Goal: Transaction & Acquisition: Purchase product/service

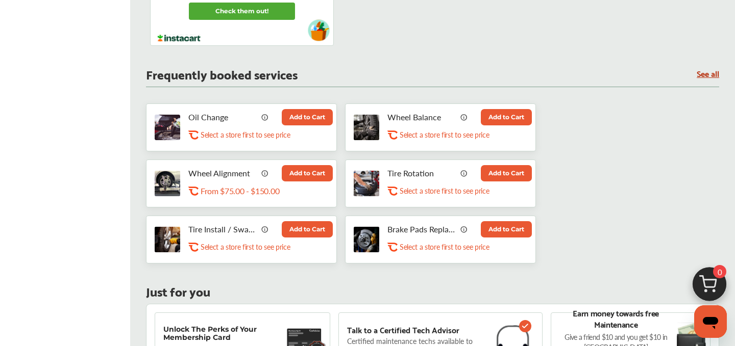
scroll to position [493, 0]
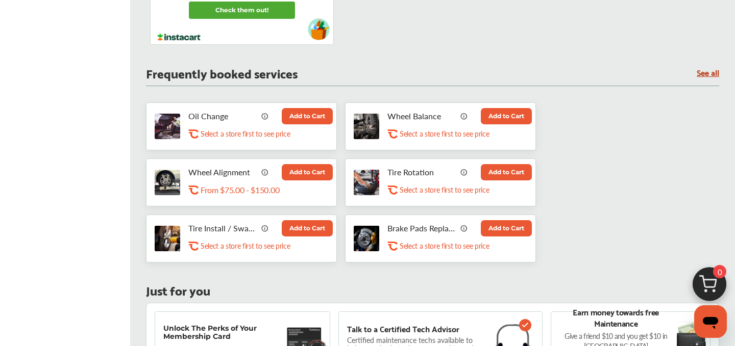
click at [305, 118] on button "Add to Cart" at bounding box center [307, 116] width 51 height 16
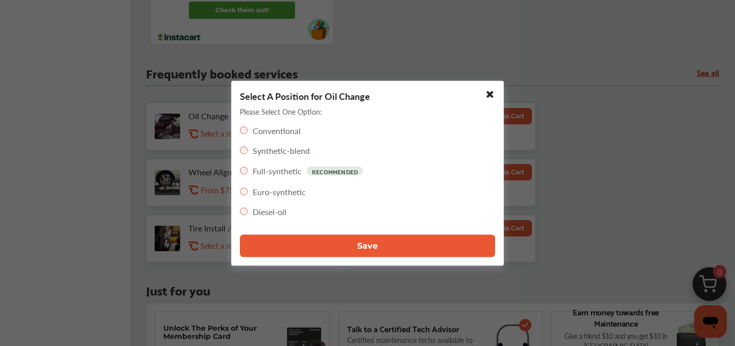
click at [385, 249] on button "Save" at bounding box center [367, 246] width 255 height 22
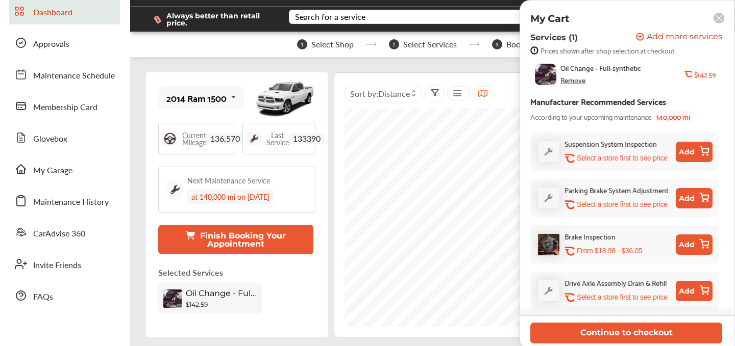
scroll to position [0, 0]
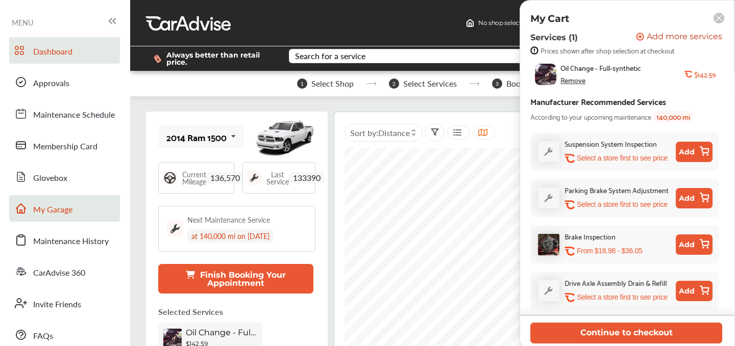
click at [51, 217] on link "My Garage" at bounding box center [64, 208] width 111 height 27
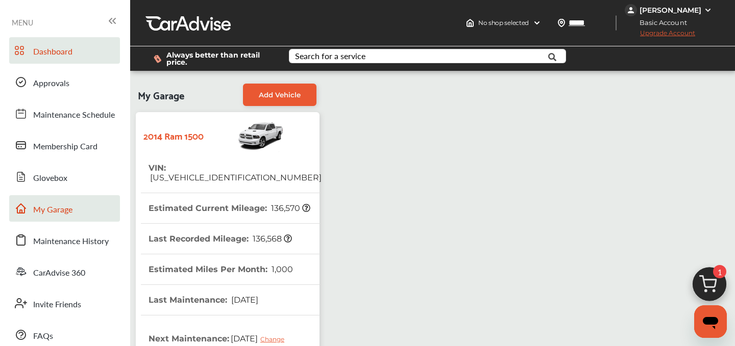
click at [51, 43] on link "Dashboard" at bounding box center [64, 50] width 111 height 27
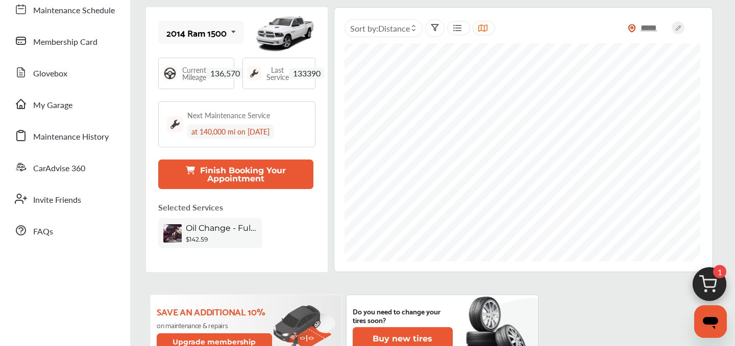
scroll to position [162, 0]
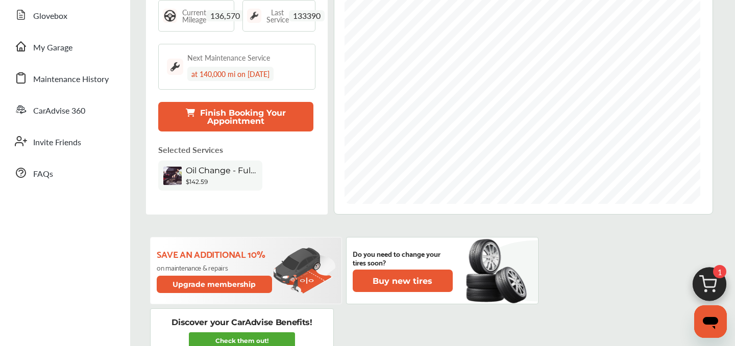
click at [706, 280] on img at bounding box center [709, 287] width 49 height 49
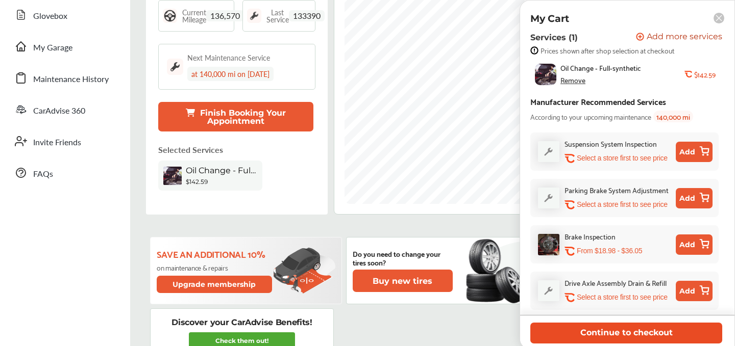
click at [621, 328] on button "Continue to checkout" at bounding box center [626, 333] width 192 height 21
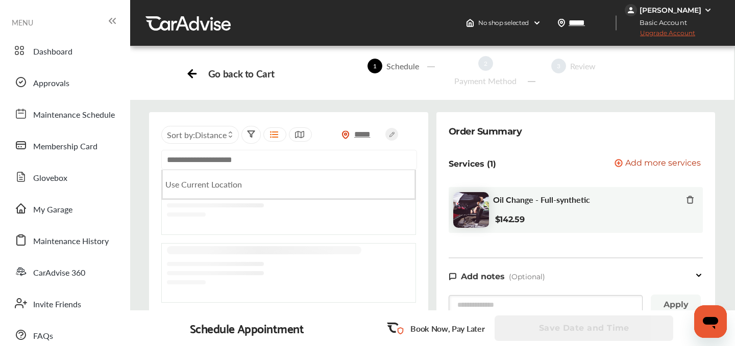
click at [231, 150] on input "text" at bounding box center [289, 160] width 256 height 20
paste input "**********"
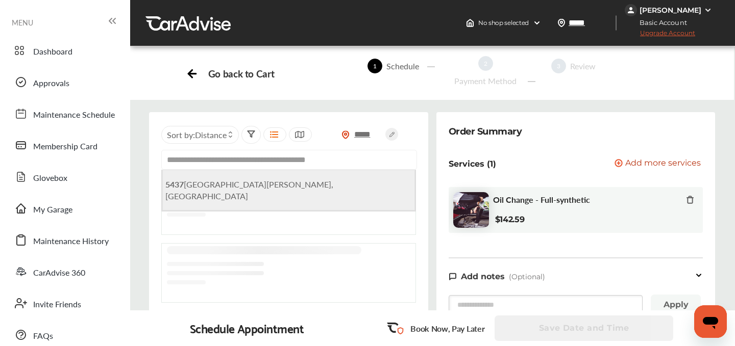
click at [249, 184] on span "[STREET_ADDRESS][PERSON_NAME]" at bounding box center [249, 190] width 168 height 23
type input "**********"
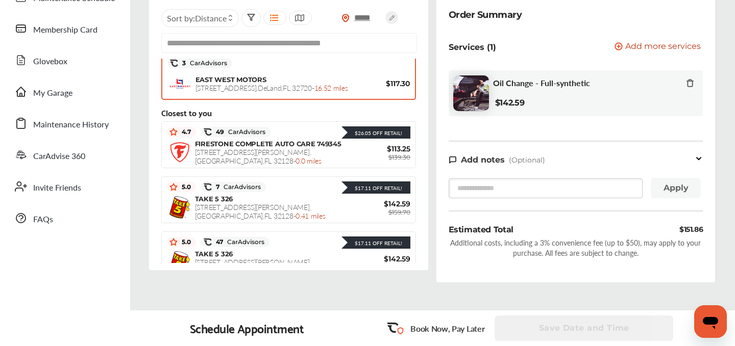
scroll to position [107, 0]
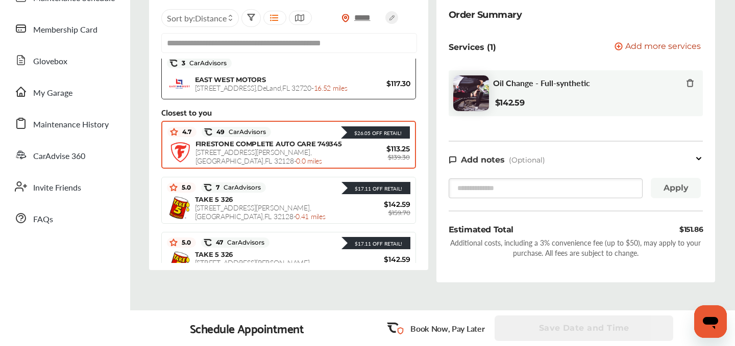
click at [252, 150] on span "[STREET_ADDRESS][PERSON_NAME] - 0.0 miles" at bounding box center [258, 156] width 127 height 19
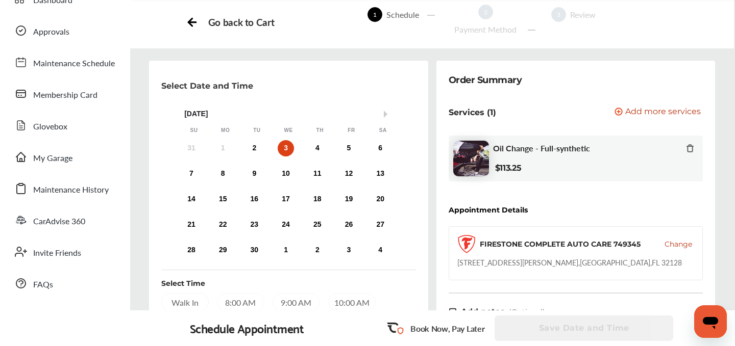
scroll to position [53, 0]
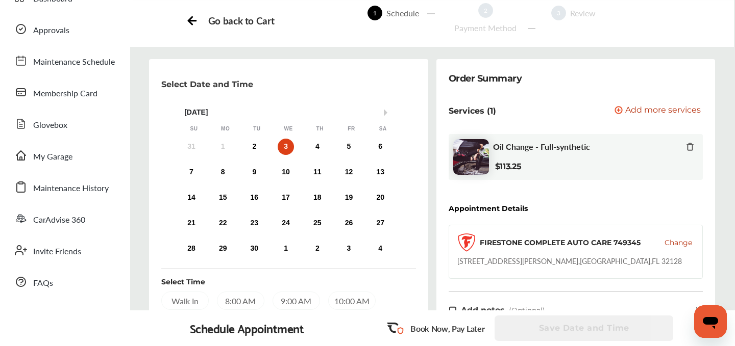
click at [625, 106] on span "Add more services" at bounding box center [662, 111] width 75 height 10
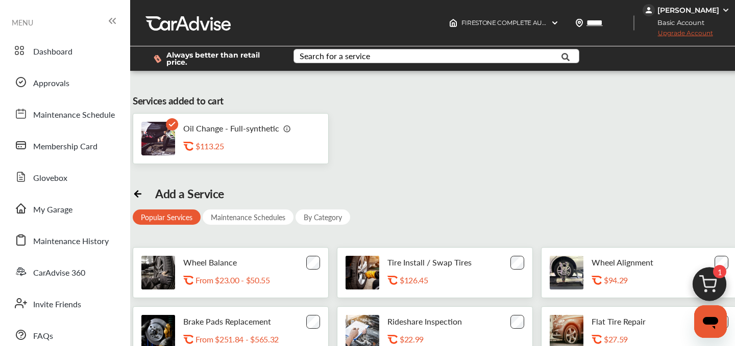
click at [350, 60] on div "Search for a service" at bounding box center [334, 56] width 70 height 8
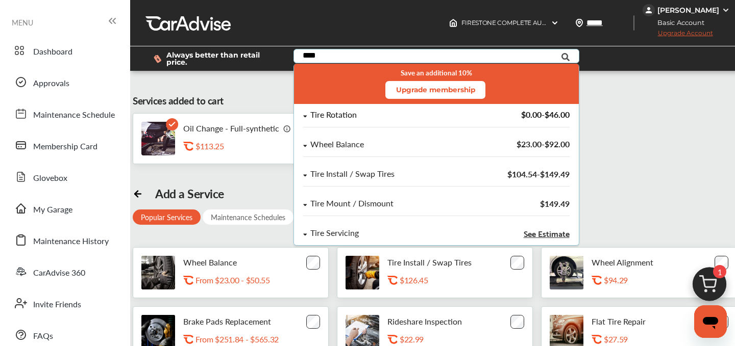
type input "****"
click at [368, 120] on div "Tire Rotation $0.00 - $46.00" at bounding box center [436, 119] width 266 height 17
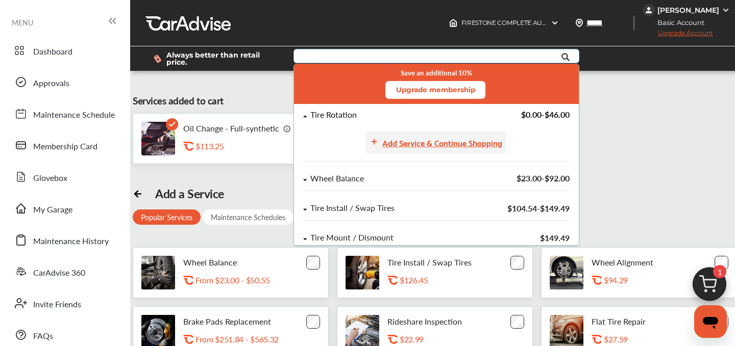
click at [401, 133] on div "Add Service & Continue Shopping" at bounding box center [436, 143] width 140 height 22
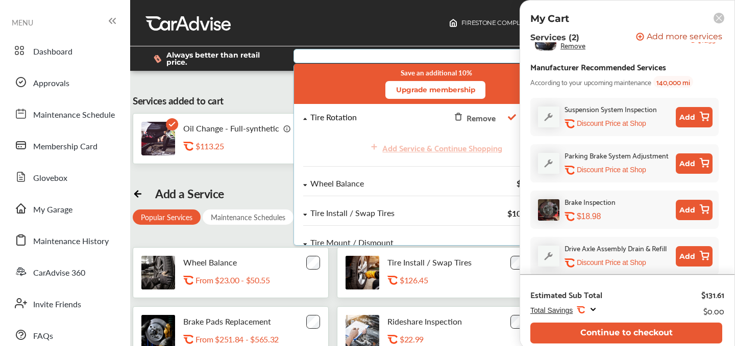
click at [229, 87] on div "Services added to cart Oil Change - Full-synthetic .st0{fill:#FA4A1C;} $113.25 …" at bounding box center [441, 260] width 617 height 362
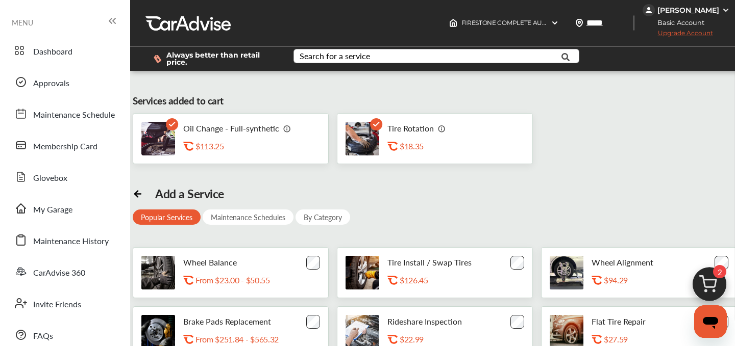
scroll to position [129, 0]
click at [704, 281] on img at bounding box center [709, 287] width 49 height 49
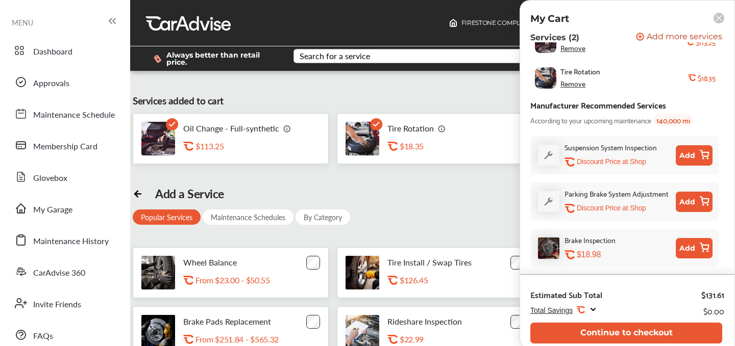
click at [720, 15] on rect at bounding box center [718, 18] width 11 height 11
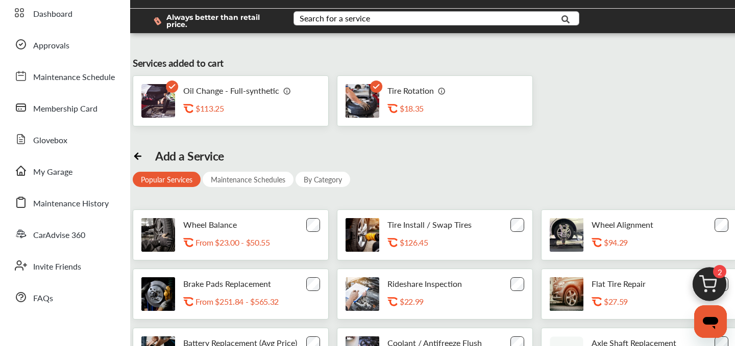
scroll to position [0, 0]
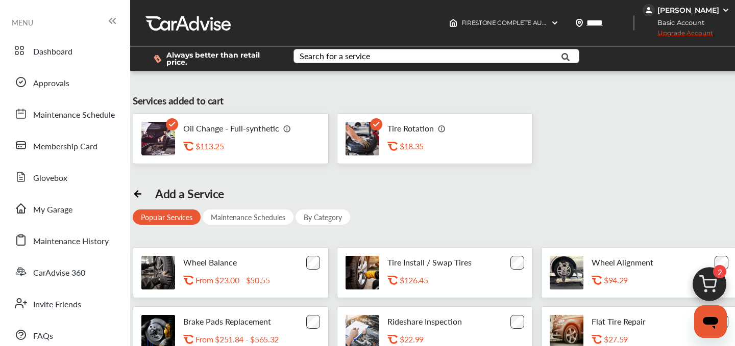
click at [679, 31] on span "Upgrade Account" at bounding box center [677, 35] width 70 height 13
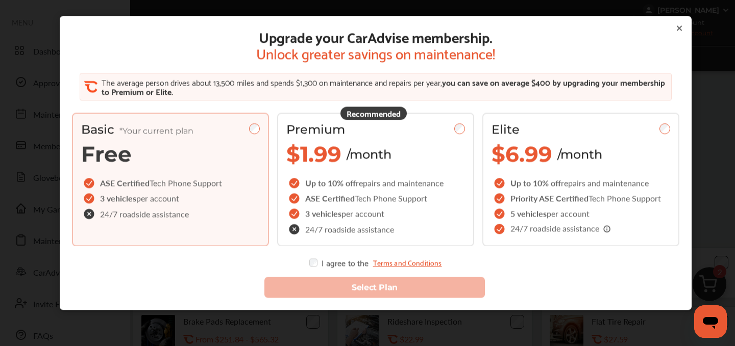
click at [678, 29] on icon at bounding box center [679, 28] width 4 height 4
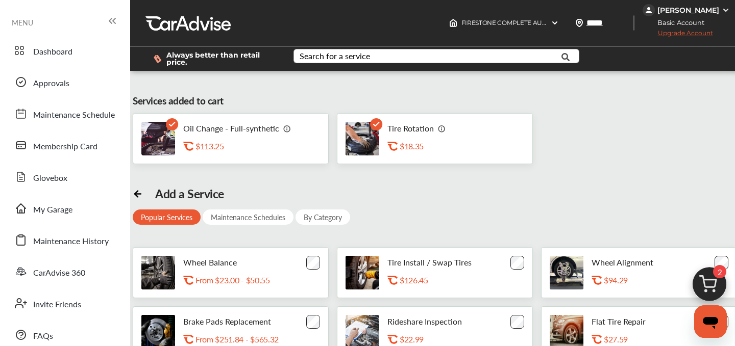
click at [43, 35] on ul "Dashboard Approvals Maintenance Schedule Membership Card Glovebox My Garage Mai…" at bounding box center [65, 263] width 120 height 462
click at [43, 48] on span "Dashboard" at bounding box center [52, 51] width 39 height 13
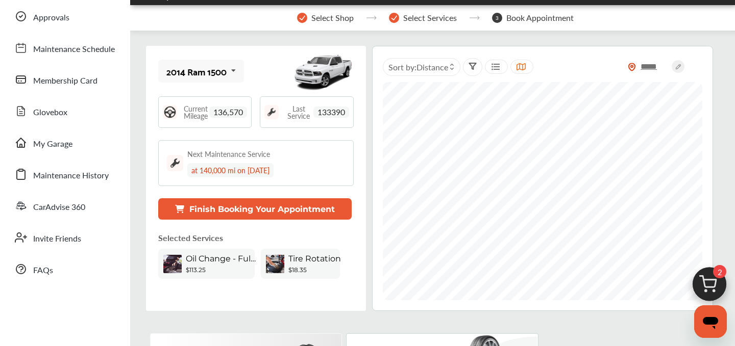
scroll to position [78, 0]
